Goal: Unclear

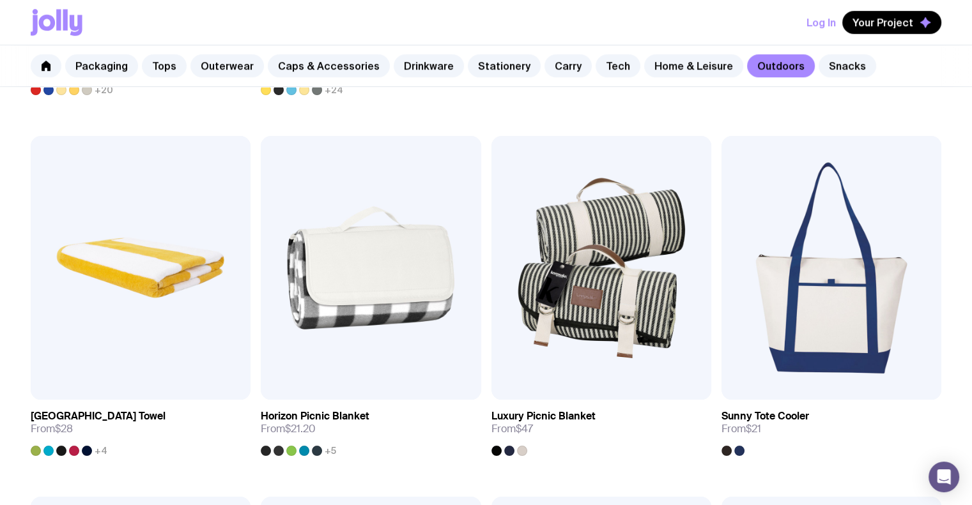
scroll to position [1022, 0]
